Goal: Task Accomplishment & Management: Manage account settings

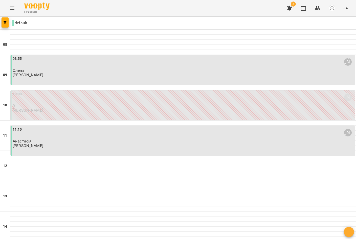
click at [188, 105] on p "0" at bounding box center [183, 106] width 341 height 4
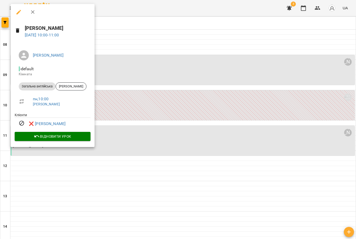
click at [18, 12] on icon "button" at bounding box center [18, 12] width 5 height 5
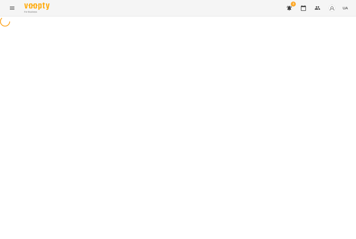
select select "**********"
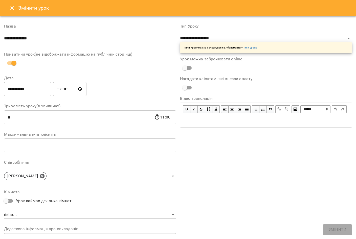
click at [14, 11] on button "Close" at bounding box center [12, 8] width 12 height 12
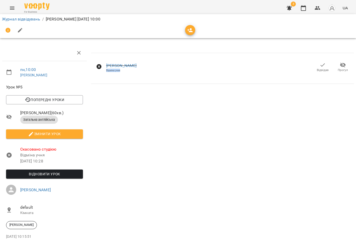
drag, startPoint x: 121, startPoint y: 72, endPoint x: 104, endPoint y: 73, distance: 17.0
click at [104, 73] on div "Христина Відміна учня" at bounding box center [116, 67] width 49 height 20
drag, startPoint x: 104, startPoint y: 73, endPoint x: 122, endPoint y: 92, distance: 26.5
click at [122, 92] on div "Христина Відміна учня Відвідав Прогул" at bounding box center [222, 151] width 267 height 217
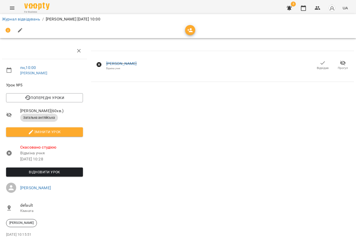
scroll to position [26, 0]
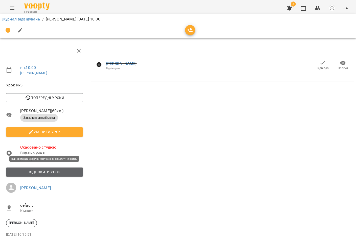
click at [45, 169] on span "Відновити урок" at bounding box center [44, 172] width 69 height 6
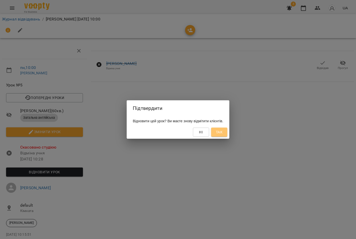
click at [222, 133] on span "Так" at bounding box center [219, 132] width 7 height 6
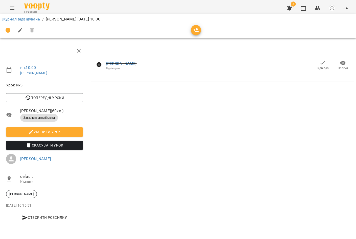
scroll to position [0, 0]
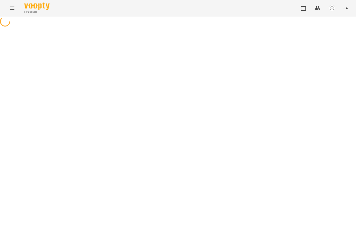
select select "**********"
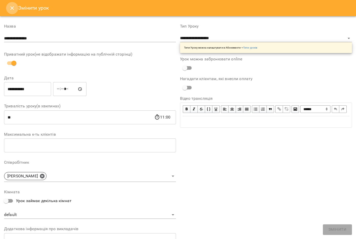
click at [11, 8] on icon "Close" at bounding box center [12, 8] width 6 height 6
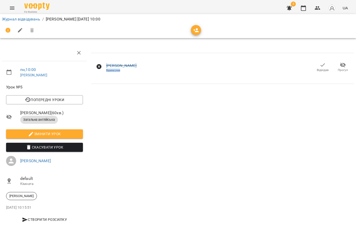
drag, startPoint x: 123, startPoint y: 71, endPoint x: 105, endPoint y: 74, distance: 17.4
click at [105, 74] on div "Христина Відміна учня" at bounding box center [116, 67] width 49 height 20
drag, startPoint x: 105, startPoint y: 74, endPoint x: 144, endPoint y: 86, distance: 40.3
click at [144, 86] on div "Христина Відміна учня Відвідав Прогул" at bounding box center [222, 137] width 267 height 188
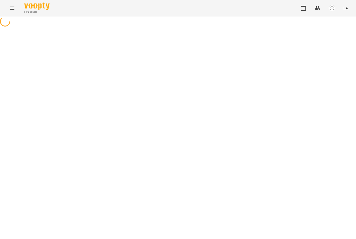
select select "**********"
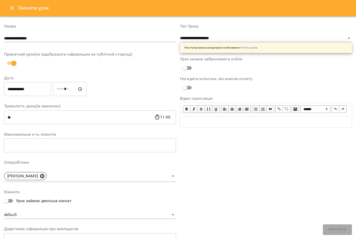
click at [10, 5] on icon "Close" at bounding box center [12, 8] width 6 height 6
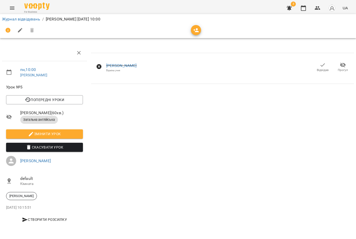
click at [291, 9] on icon "button" at bounding box center [289, 8] width 6 height 6
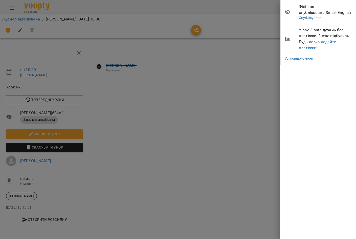
click at [306, 51] on span "У вас 3 відвідувань без платіжки. 2 вже відбулись. Будь ласка, додайте платіжки!" at bounding box center [325, 39] width 53 height 24
click at [311, 48] on link "додайте платіжки!" at bounding box center [317, 44] width 37 height 11
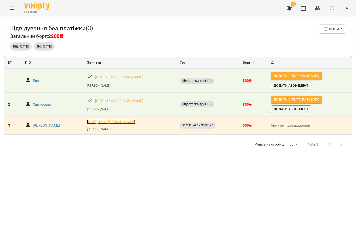
click at [135, 123] on p "ср, 03 вер 2025 18:40 Інна Олексієнко" at bounding box center [111, 122] width 48 height 5
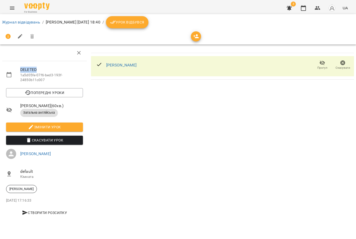
drag, startPoint x: 37, startPoint y: 69, endPoint x: 16, endPoint y: 70, distance: 20.5
click at [16, 70] on li "DELETED 1a5d05fe-07f6-bed3-193f-24850b11c007" at bounding box center [44, 74] width 85 height 23
drag, startPoint x: 16, startPoint y: 70, endPoint x: 56, endPoint y: 78, distance: 41.0
click at [56, 78] on p "1a5d05fe-07f6-bed3-193f-24850b11c007" at bounding box center [51, 78] width 63 height 10
drag, startPoint x: 50, startPoint y: 80, endPoint x: 18, endPoint y: 66, distance: 35.2
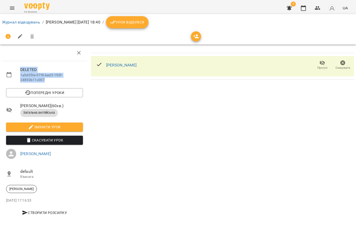
click at [18, 66] on li "DELETED 1a5d05fe-07f6-bed3-193f-24850b11c007" at bounding box center [44, 74] width 85 height 23
drag, startPoint x: 18, startPoint y: 66, endPoint x: 112, endPoint y: 95, distance: 98.6
click at [112, 95] on div "Oleksandr Vodziakin Прогул Скасувати" at bounding box center [222, 133] width 267 height 181
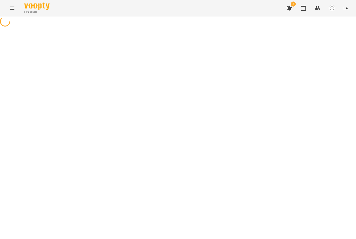
select select "**********"
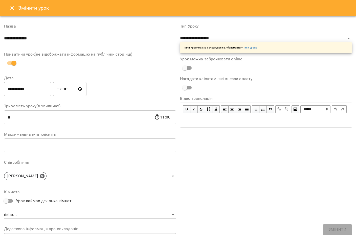
click at [303, 7] on div "**********" at bounding box center [178, 119] width 356 height 239
click at [11, 11] on icon "Close" at bounding box center [12, 8] width 6 height 6
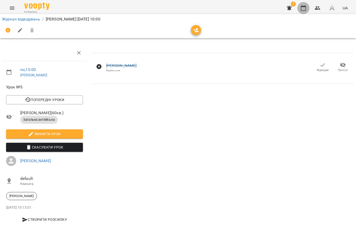
click at [301, 10] on icon "button" at bounding box center [303, 8] width 5 height 6
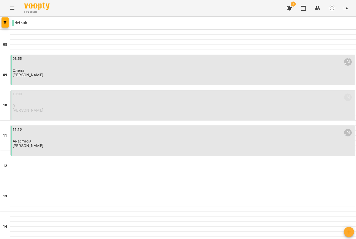
click at [49, 107] on p "0" at bounding box center [183, 106] width 341 height 4
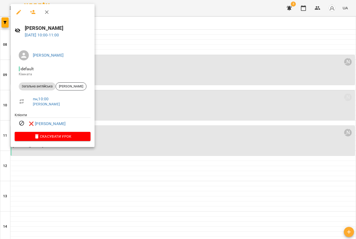
click at [187, 82] on div at bounding box center [178, 119] width 356 height 239
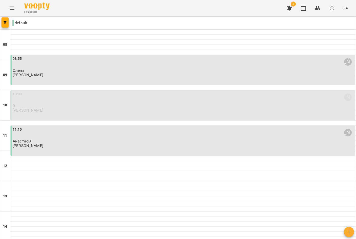
click at [187, 79] on div "08:55 Інна Олексієнко Олена Інна Олексієнко" at bounding box center [183, 70] width 344 height 30
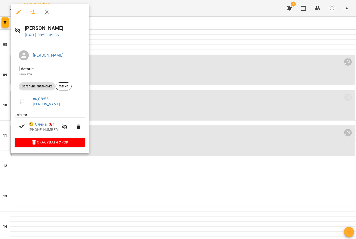
click at [187, 79] on div at bounding box center [178, 119] width 356 height 239
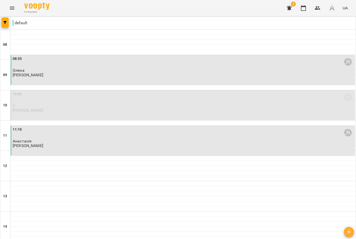
click at [169, 109] on div "10:00 Інна Олексієнко 0 Інна Олексієнко" at bounding box center [183, 101] width 341 height 21
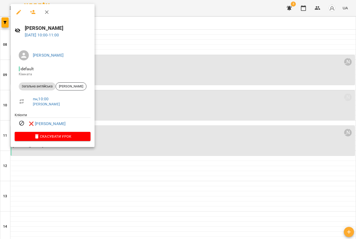
click at [177, 109] on div at bounding box center [178, 119] width 356 height 239
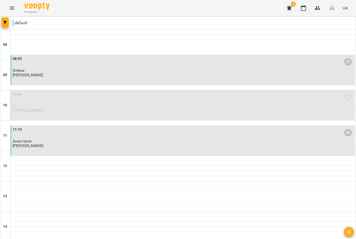
click at [54, 72] on p "Олена" at bounding box center [183, 70] width 341 height 4
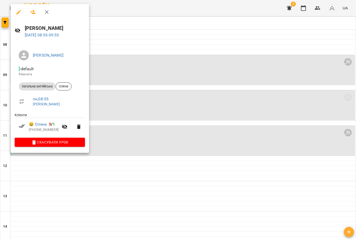
click at [128, 113] on div at bounding box center [178, 119] width 356 height 239
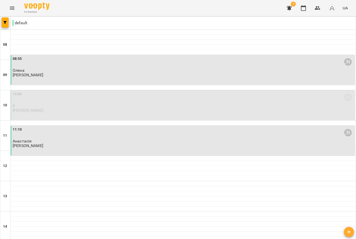
click at [124, 109] on div "10:00 Інна Олексієнко 0 Інна Олексієнко" at bounding box center [183, 101] width 341 height 21
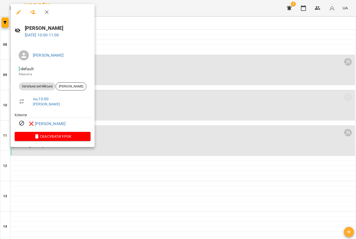
click at [121, 36] on div at bounding box center [178, 119] width 356 height 239
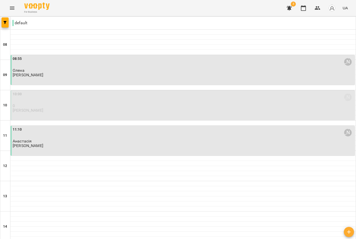
click at [11, 11] on icon "Menu" at bounding box center [12, 8] width 6 height 6
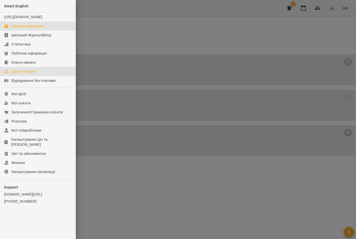
click at [28, 74] on div "Курси та Групи" at bounding box center [23, 71] width 25 height 5
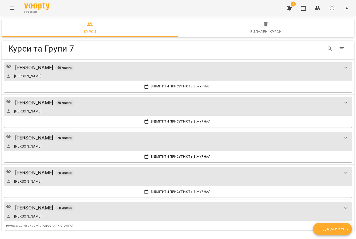
click at [13, 9] on icon "Menu" at bounding box center [12, 8] width 5 height 3
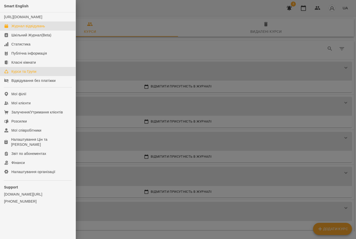
click at [37, 29] on div "Журнал відвідувань" at bounding box center [28, 25] width 34 height 5
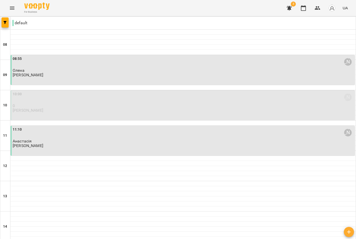
click at [61, 106] on p "0" at bounding box center [183, 106] width 341 height 4
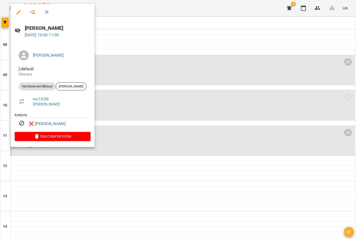
click at [164, 120] on div at bounding box center [178, 119] width 356 height 239
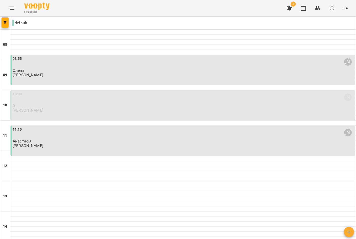
click at [73, 74] on div "08:55 Інна Олексієнко Олена Інна Олексієнко" at bounding box center [183, 66] width 341 height 21
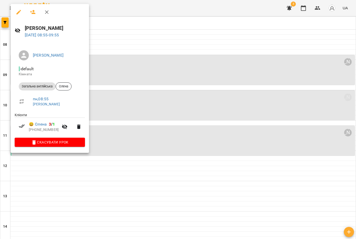
click at [173, 86] on div at bounding box center [178, 119] width 356 height 239
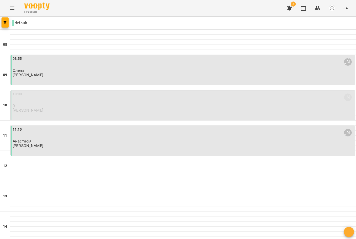
click at [127, 105] on p "0" at bounding box center [183, 106] width 341 height 4
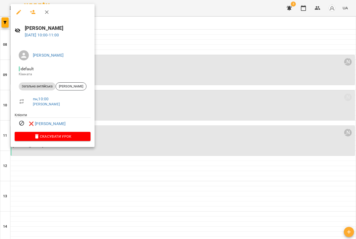
click at [17, 15] on icon "button" at bounding box center [19, 12] width 6 height 6
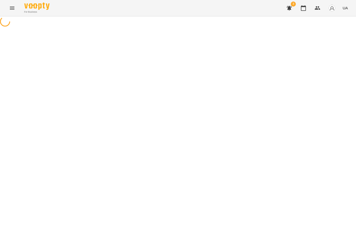
select select "**********"
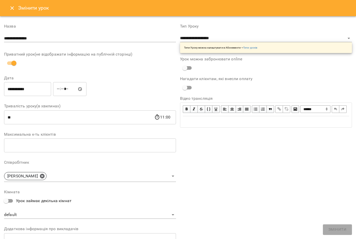
drag, startPoint x: 109, startPoint y: 19, endPoint x: 106, endPoint y: 40, distance: 21.4
click at [106, 40] on div "**********" at bounding box center [90, 155] width 176 height 274
drag, startPoint x: 132, startPoint y: 9, endPoint x: 131, endPoint y: 17, distance: 8.2
click at [131, 17] on div "**********" at bounding box center [178, 119] width 356 height 239
click at [219, 171] on div "**********" at bounding box center [266, 155] width 176 height 274
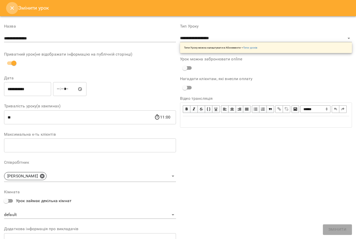
click at [14, 9] on icon "Close" at bounding box center [12, 8] width 6 height 6
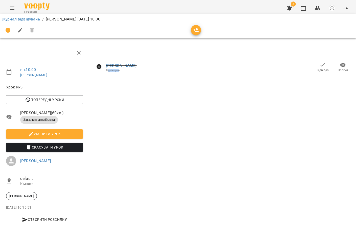
drag, startPoint x: 120, startPoint y: 72, endPoint x: 110, endPoint y: 70, distance: 10.1
click at [110, 70] on div "Відміна учня" at bounding box center [121, 70] width 31 height 3
drag, startPoint x: 110, startPoint y: 70, endPoint x: 124, endPoint y: 74, distance: 14.5
click at [124, 74] on div "Христина Відміна учня" at bounding box center [116, 67] width 49 height 20
drag, startPoint x: 121, startPoint y: 72, endPoint x: 106, endPoint y: 69, distance: 15.8
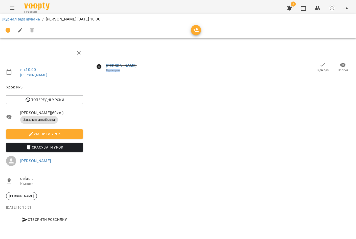
click at [106, 69] on div "Христина Відміна учня" at bounding box center [116, 67] width 49 height 20
drag, startPoint x: 106, startPoint y: 69, endPoint x: 134, endPoint y: 97, distance: 39.8
click at [134, 97] on div "Христина Відміна учня Відвідав Прогул" at bounding box center [222, 137] width 267 height 188
